Goal: Check status: Check status

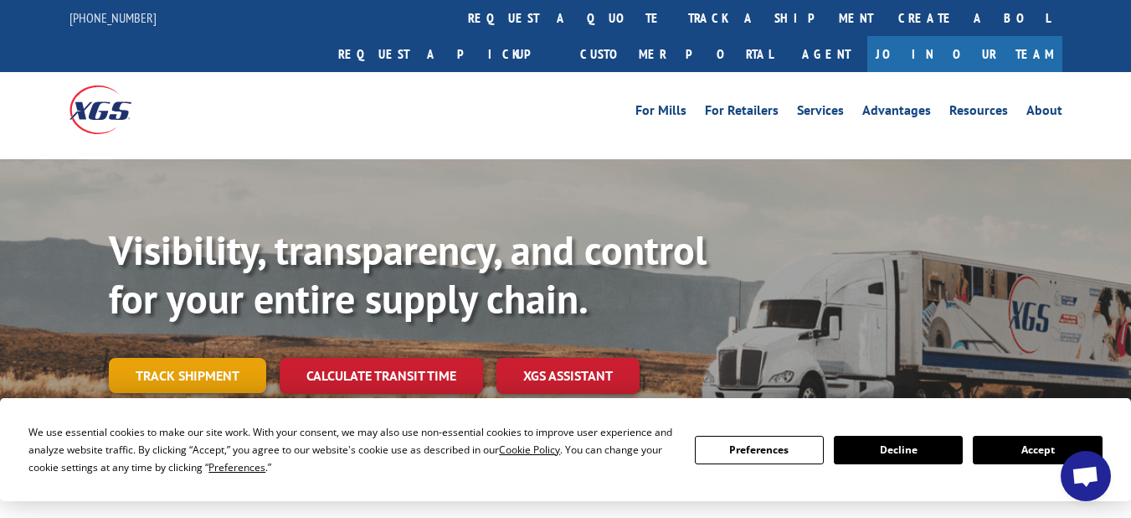
click at [152, 358] on link "Track shipment" at bounding box center [187, 375] width 157 height 35
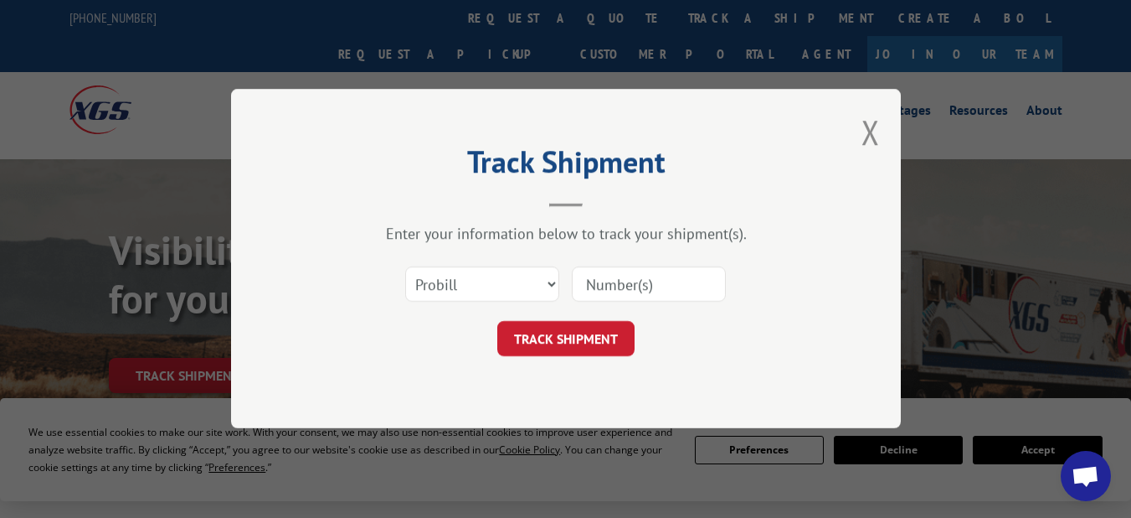
click at [616, 290] on input at bounding box center [649, 284] width 154 height 35
type input "17336881"
click at [600, 332] on button "TRACK SHIPMENT" at bounding box center [565, 339] width 137 height 35
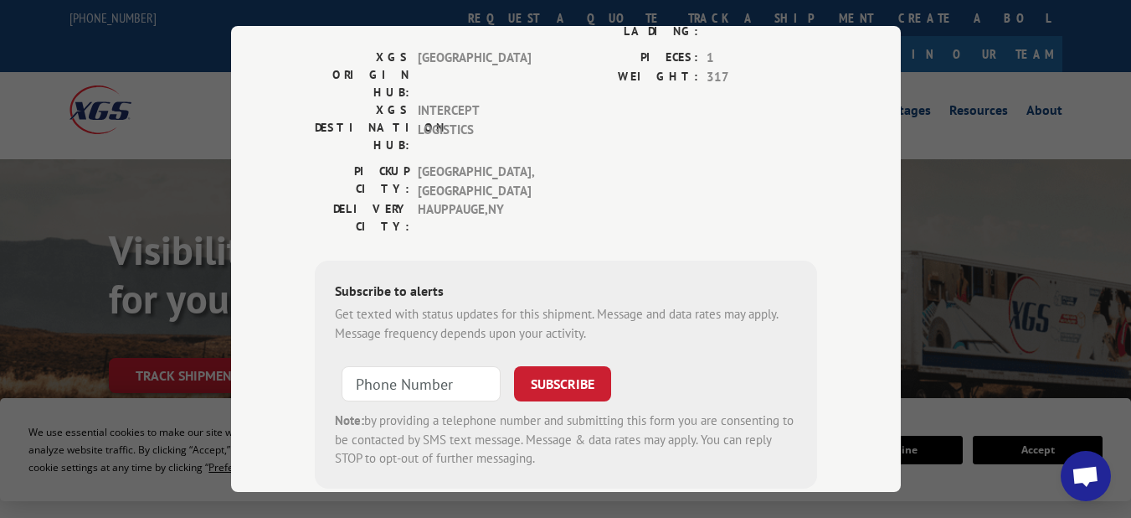
scroll to position [356, 0]
click at [388, 364] on input "+1 (___) ___-____" at bounding box center [421, 381] width 159 height 35
type input "[PHONE_NUMBER]"
click at [532, 364] on button "SUBSCRIBE" at bounding box center [562, 381] width 97 height 35
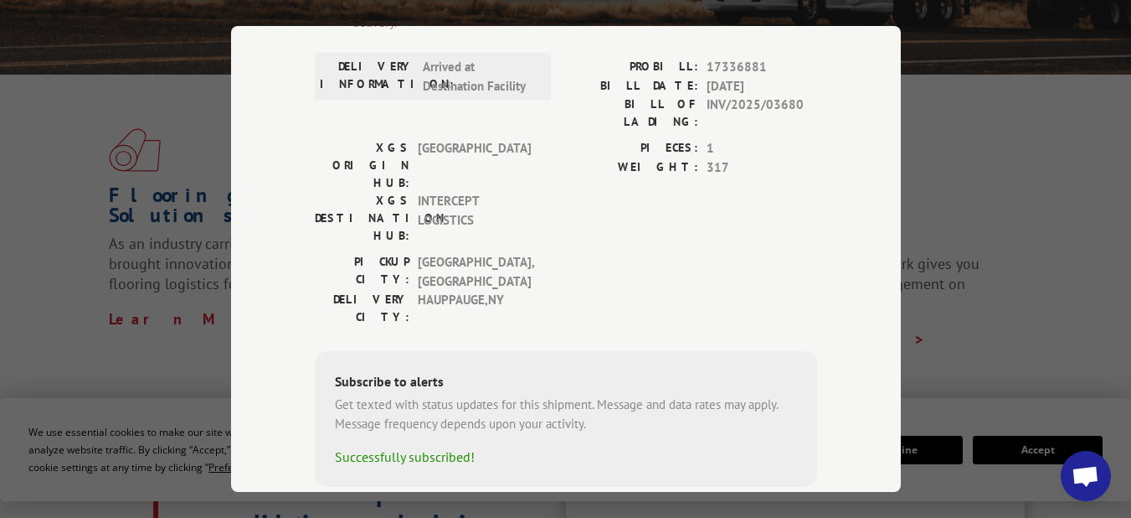
scroll to position [452, 0]
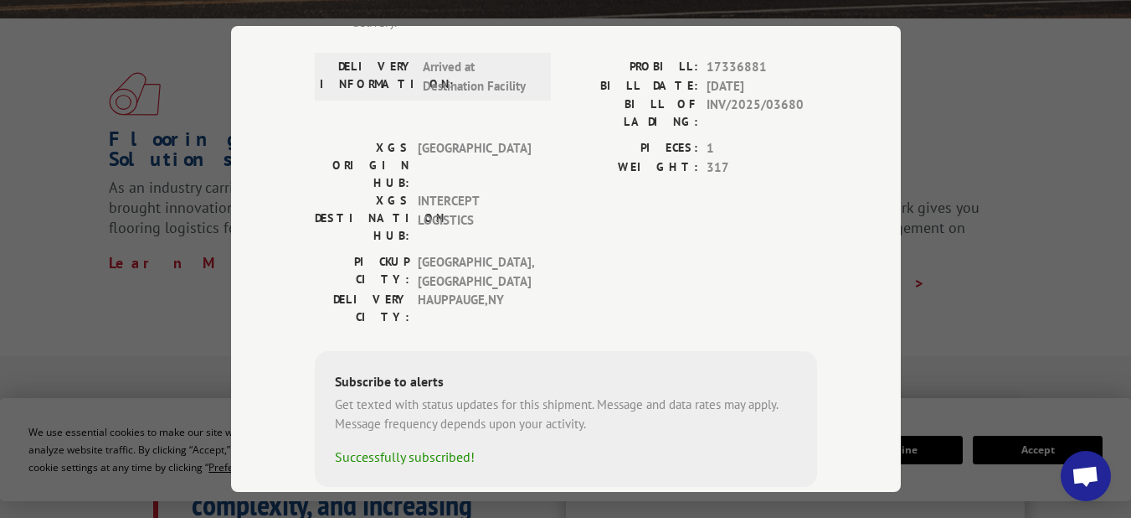
click at [1083, 476] on span "Open chat" at bounding box center [1086, 477] width 28 height 23
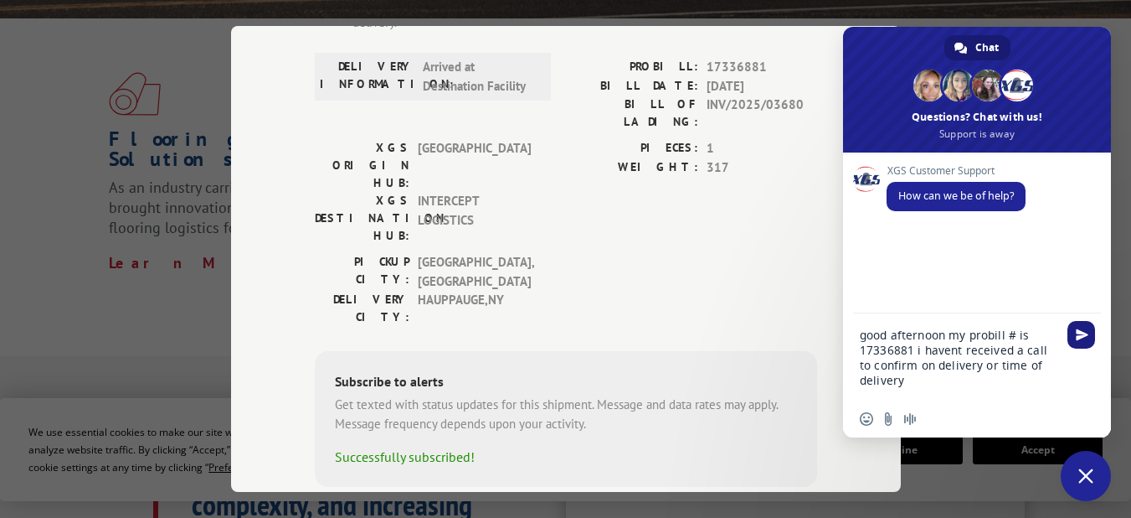
type textarea "good afternoon my probill # is 17336881 i havent received a call to confirm on …"
click at [1088, 328] on span "Send" at bounding box center [1082, 334] width 13 height 13
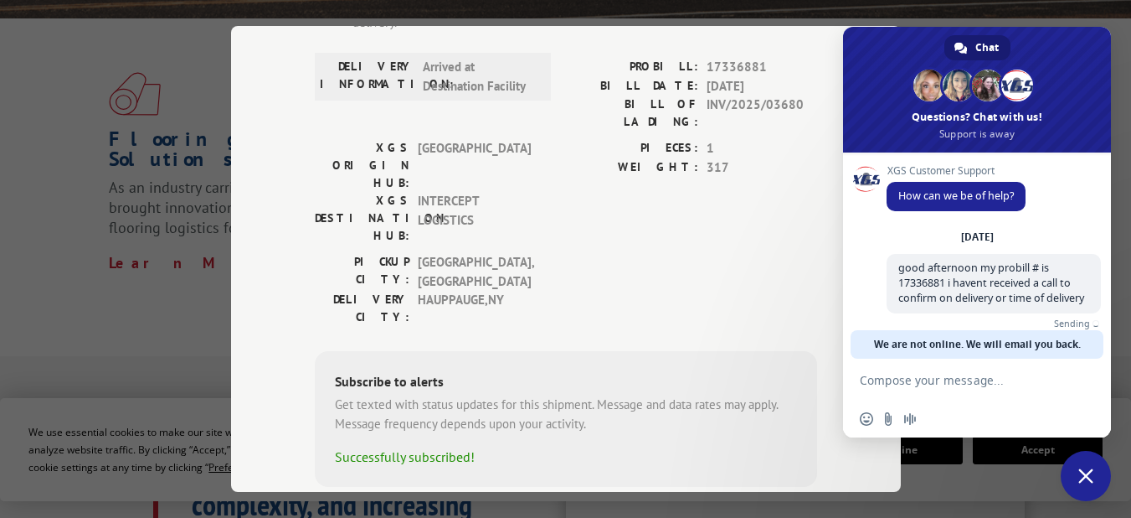
scroll to position [36, 0]
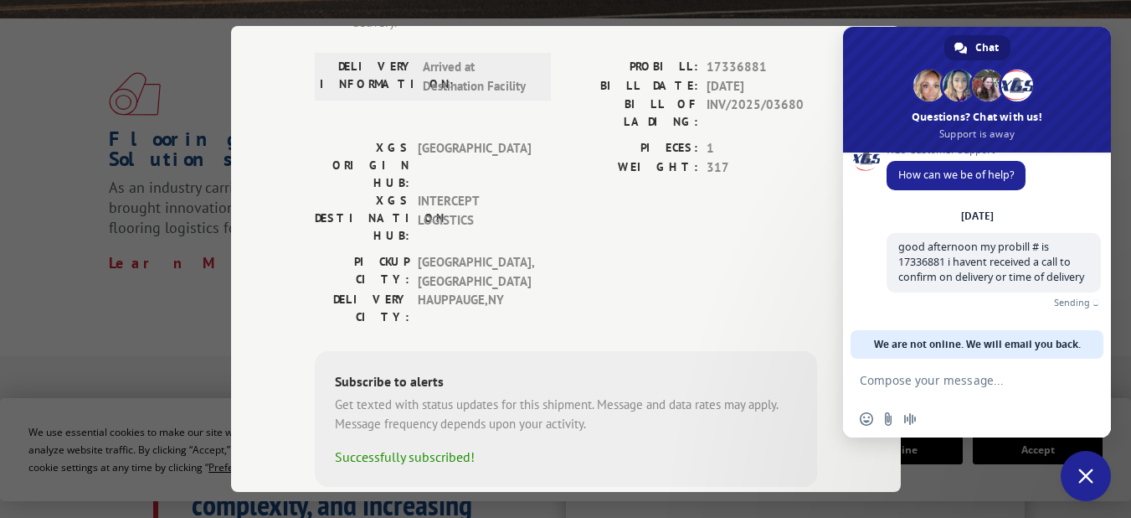
click at [1088, 328] on div "Thursday, 4 September good afternoon my probill # is 17336881 i havent received…" at bounding box center [994, 269] width 214 height 121
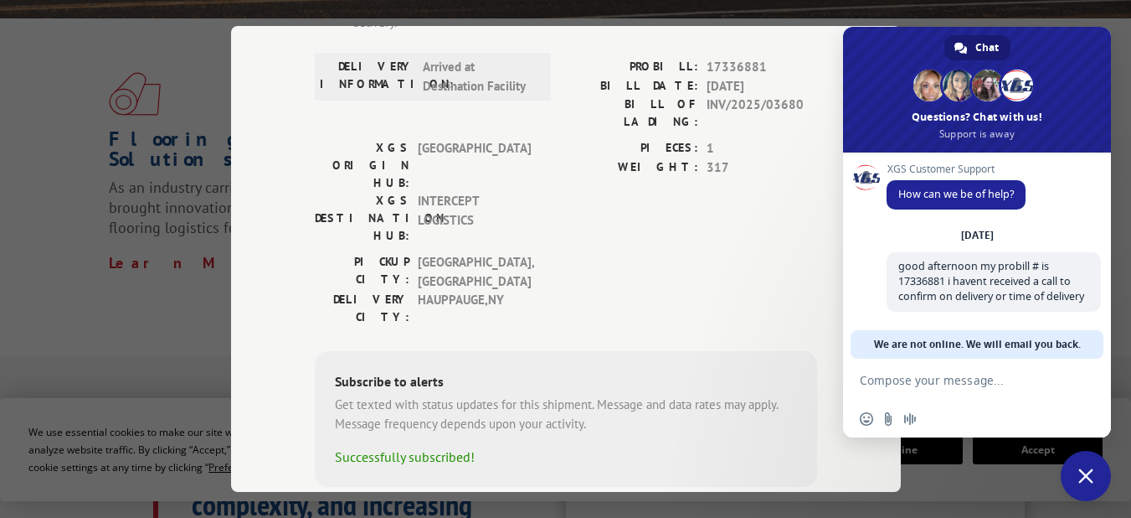
scroll to position [167, 0]
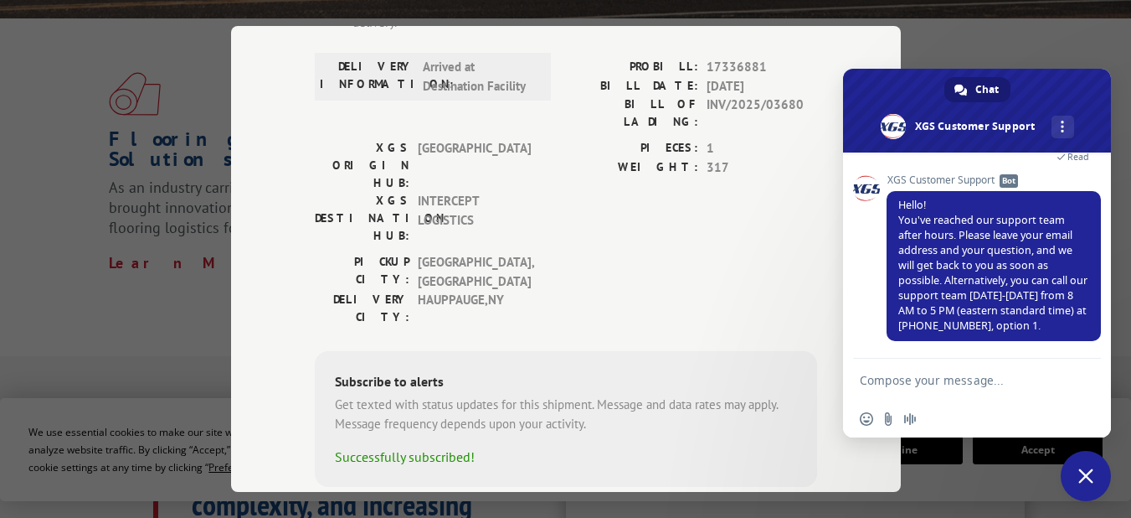
click at [1089, 476] on span "Close chat" at bounding box center [1086, 475] width 15 height 15
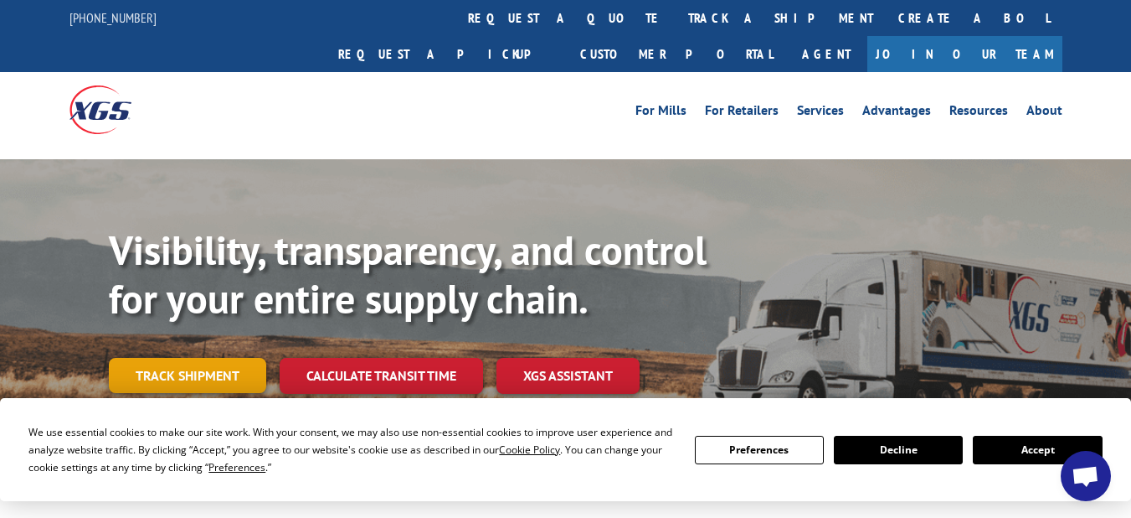
scroll to position [167, 0]
click at [214, 358] on link "Track shipment" at bounding box center [187, 375] width 157 height 35
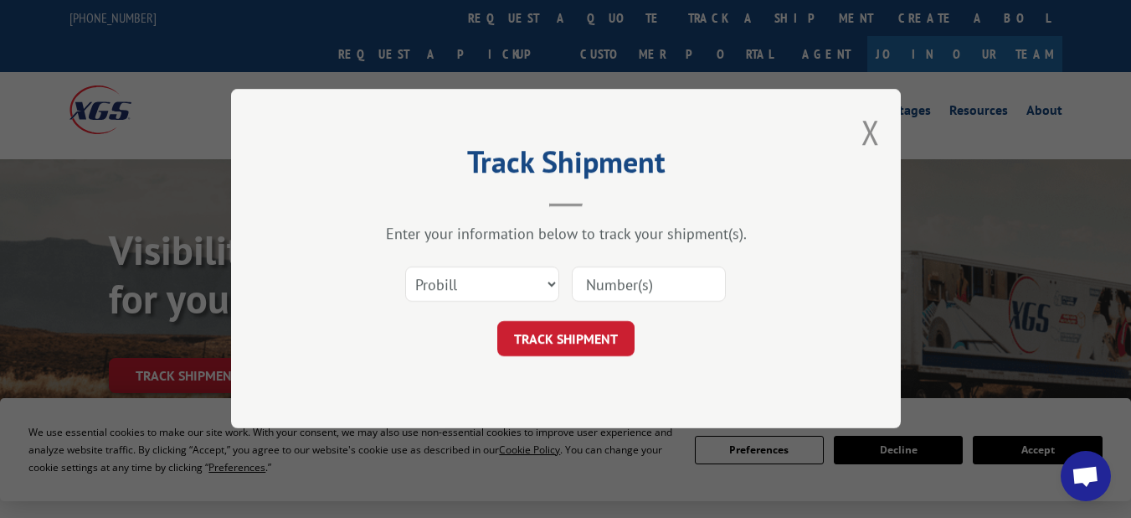
click at [603, 283] on input at bounding box center [649, 284] width 154 height 35
type input "17336881"
click at [590, 339] on button "TRACK SHIPMENT" at bounding box center [565, 339] width 137 height 35
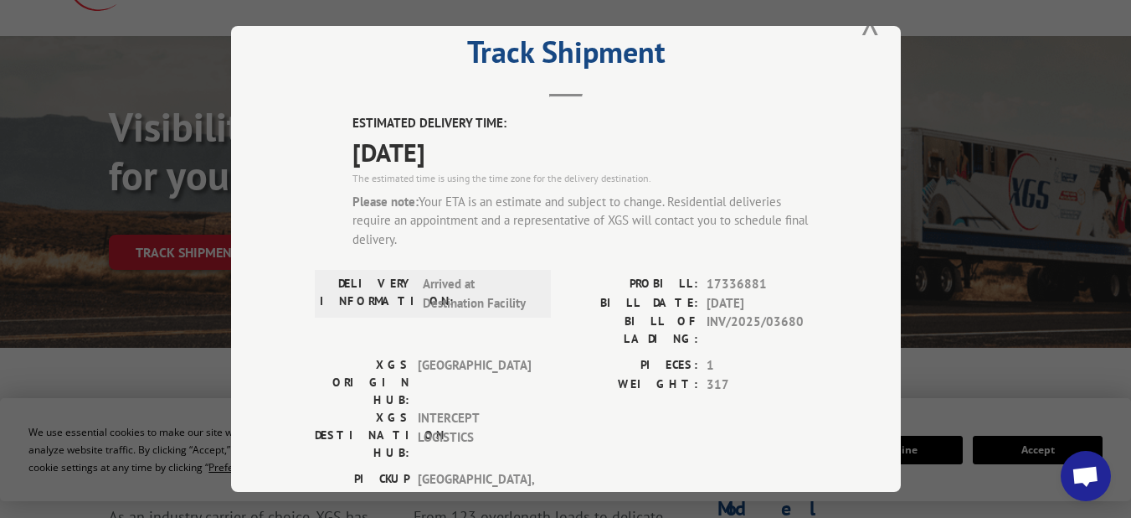
scroll to position [0, 0]
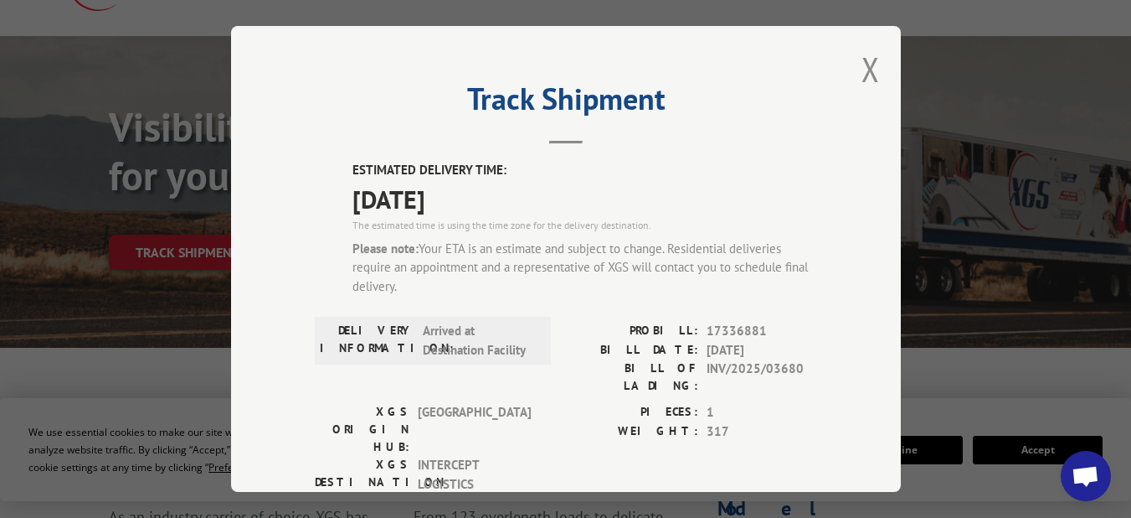
drag, startPoint x: 465, startPoint y: 204, endPoint x: 605, endPoint y: 179, distance: 142.1
click at [605, 179] on span "[DATE]" at bounding box center [585, 198] width 465 height 38
click at [642, 196] on span "[DATE]" at bounding box center [585, 198] width 465 height 38
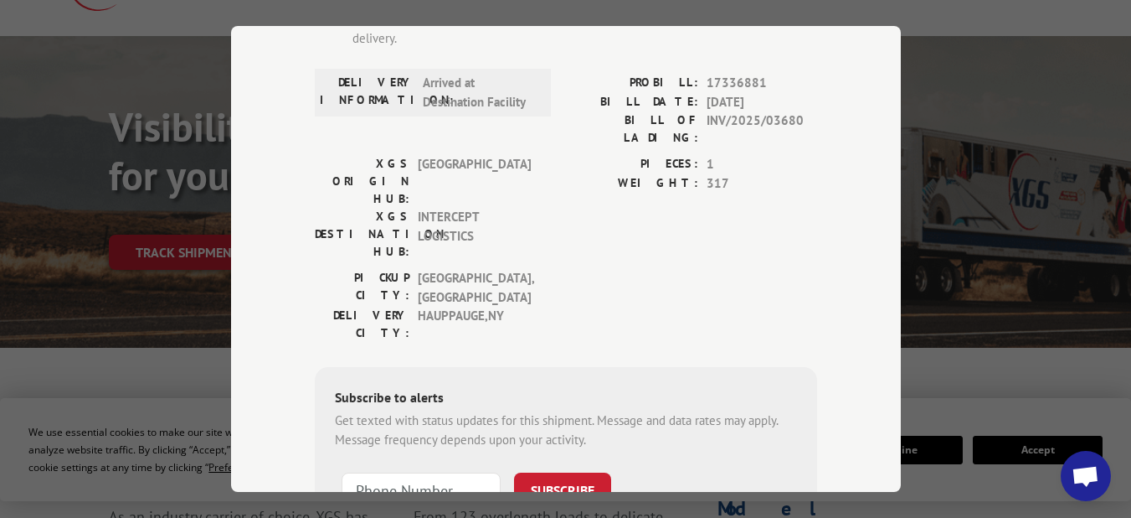
scroll to position [249, 0]
click at [353, 471] on input "+1 (___) ___-____" at bounding box center [421, 488] width 159 height 35
type input "[PHONE_NUMBER]"
click at [571, 471] on button "SUBSCRIBE" at bounding box center [562, 488] width 97 height 35
click at [541, 471] on button "SUBSCRIBE" at bounding box center [562, 488] width 97 height 35
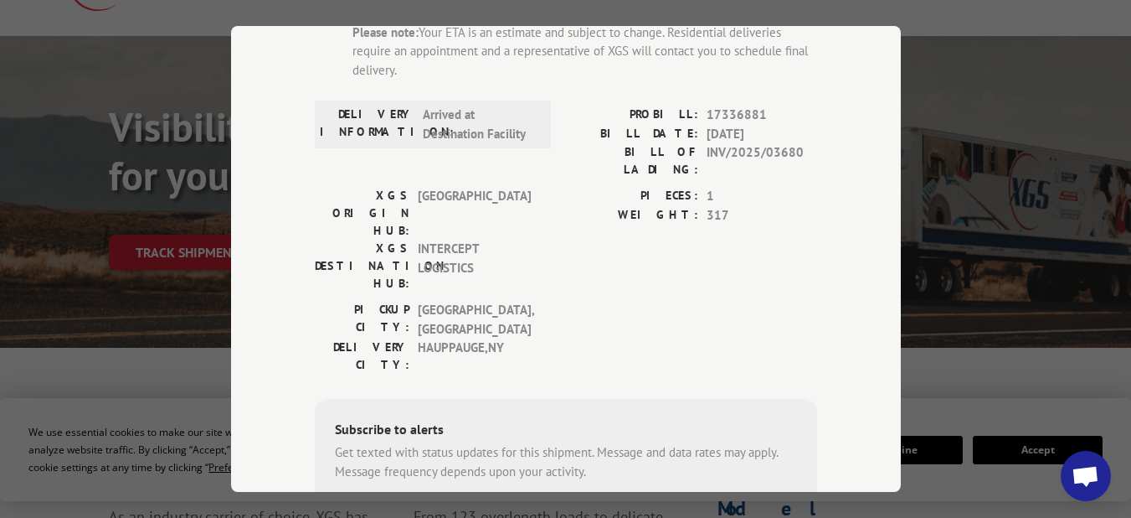
scroll to position [217, 0]
click at [569, 288] on div "ESTIMATED DELIVERY TIME: [DATE] The estimated time is using the time zone for t…" at bounding box center [566, 300] width 502 height 713
click at [147, 130] on div "Track Shipment ESTIMATED DELIVERY TIME: [DATE] The estimated time is using the …" at bounding box center [565, 259] width 1131 height 518
